Goal: Information Seeking & Learning: Compare options

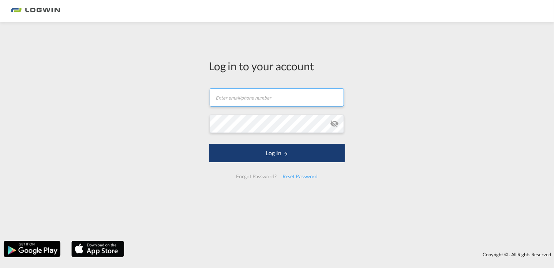
type input "[DOMAIN_NAME][EMAIL_ADDRESS][DOMAIN_NAME]"
click at [294, 149] on button "Log In" at bounding box center [277, 153] width 136 height 18
